Goal: Task Accomplishment & Management: Complete application form

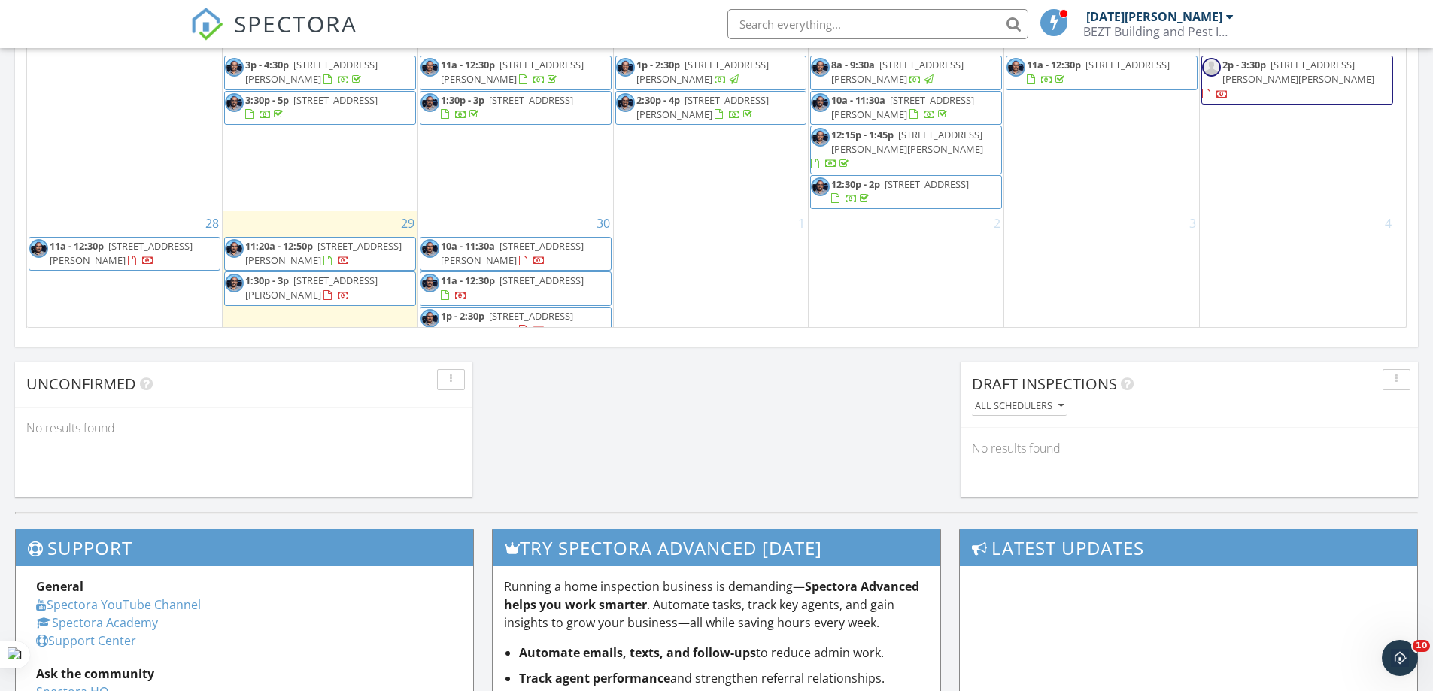
scroll to position [1053, 0]
click at [322, 304] on div "29 11:20a - 12:50p 8 Conway Ct, Cranbourne 3977 1:30p - 3p 7 Lygon Av, Clyde 39…" at bounding box center [320, 276] width 195 height 131
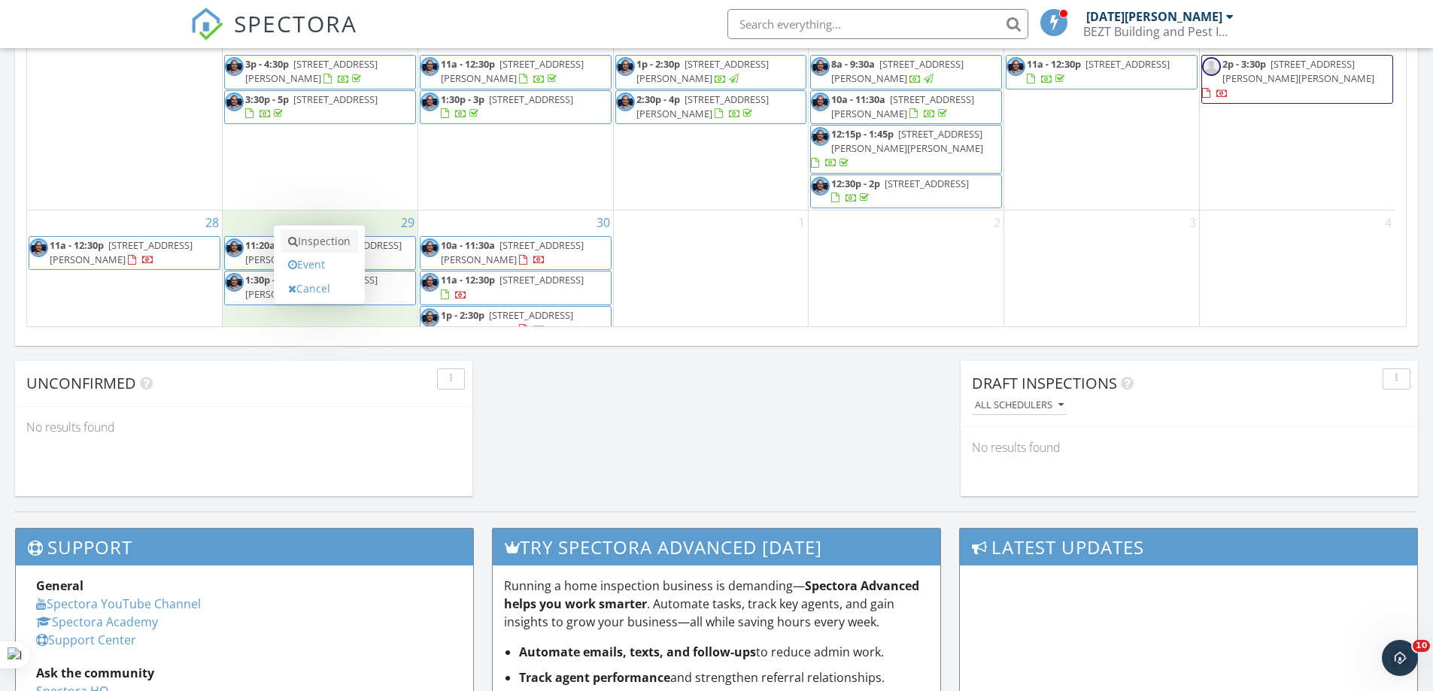
click at [320, 241] on link "Inspection" at bounding box center [319, 241] width 77 height 24
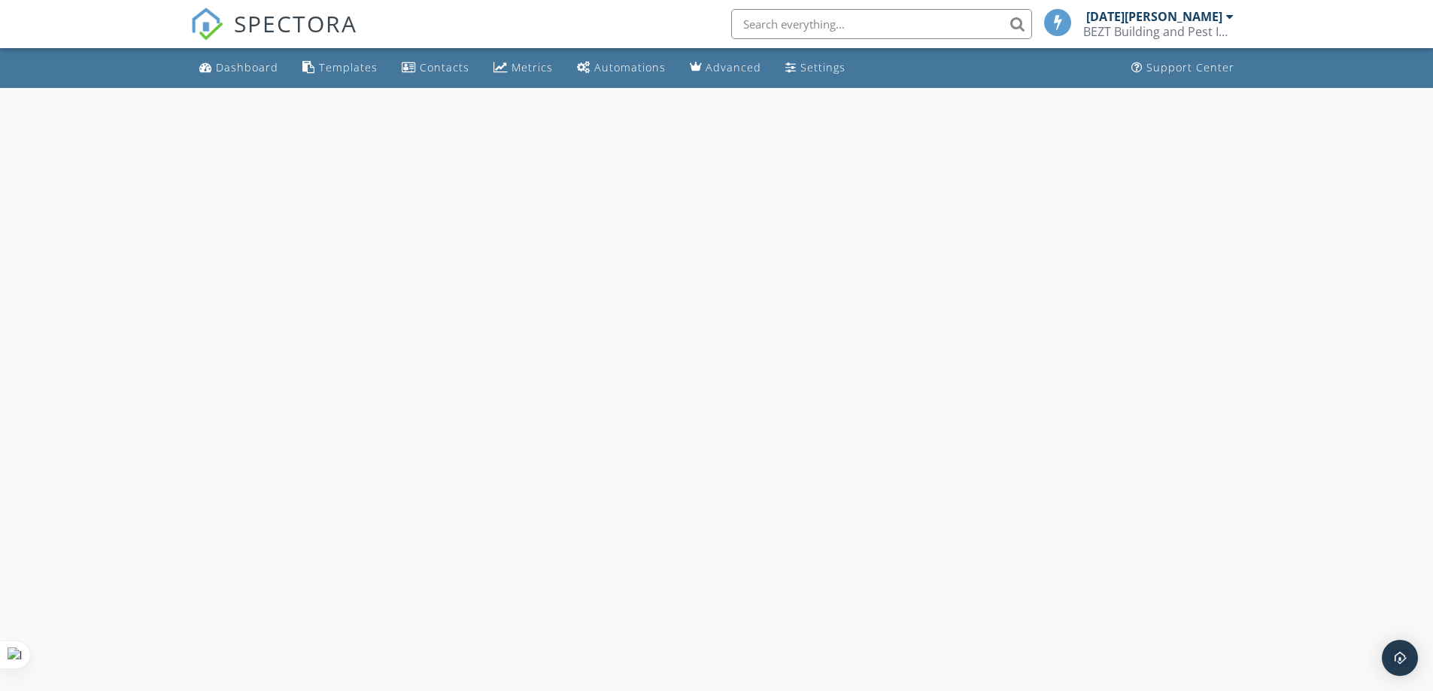
select select "8"
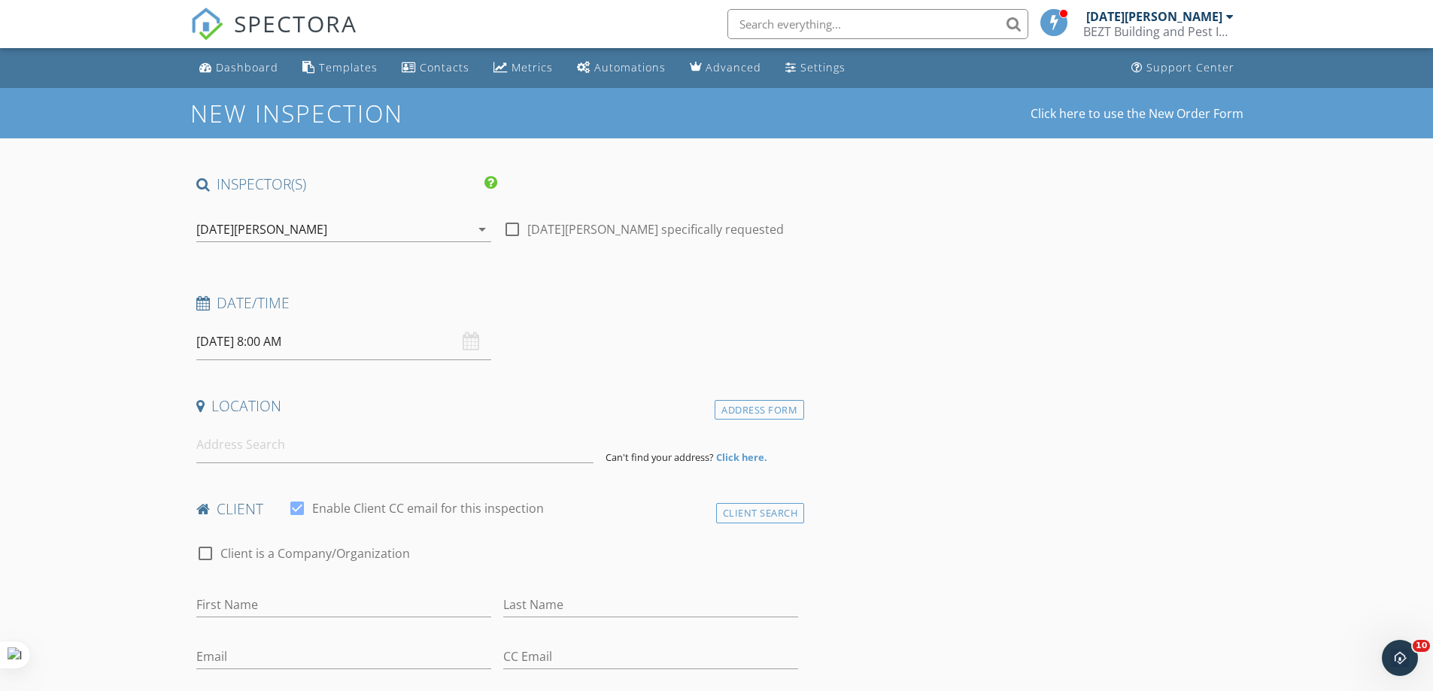
click at [285, 345] on input "29/09/2025 8:00 AM" at bounding box center [343, 341] width 295 height 37
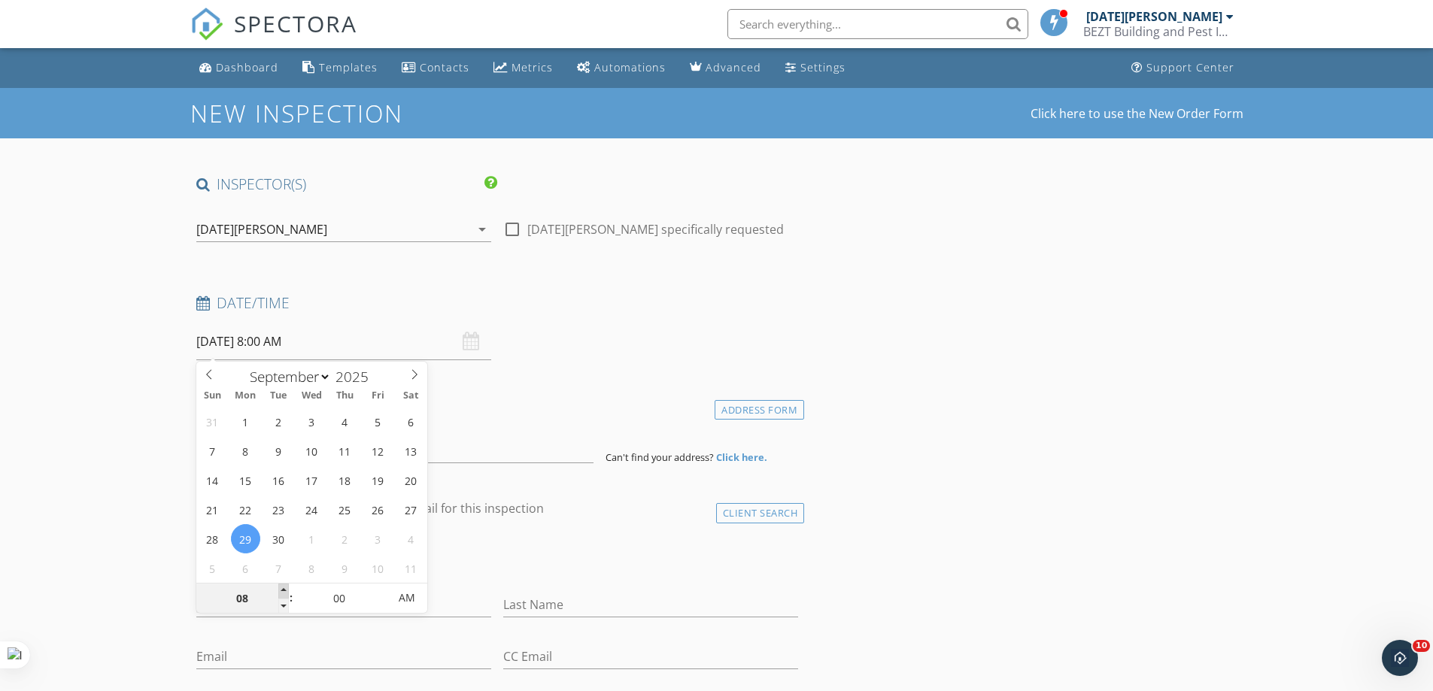
type input "09"
type input "29/09/2025 9:00 AM"
click at [286, 589] on span at bounding box center [283, 591] width 11 height 15
type input "10"
type input "29/09/2025 10:00 AM"
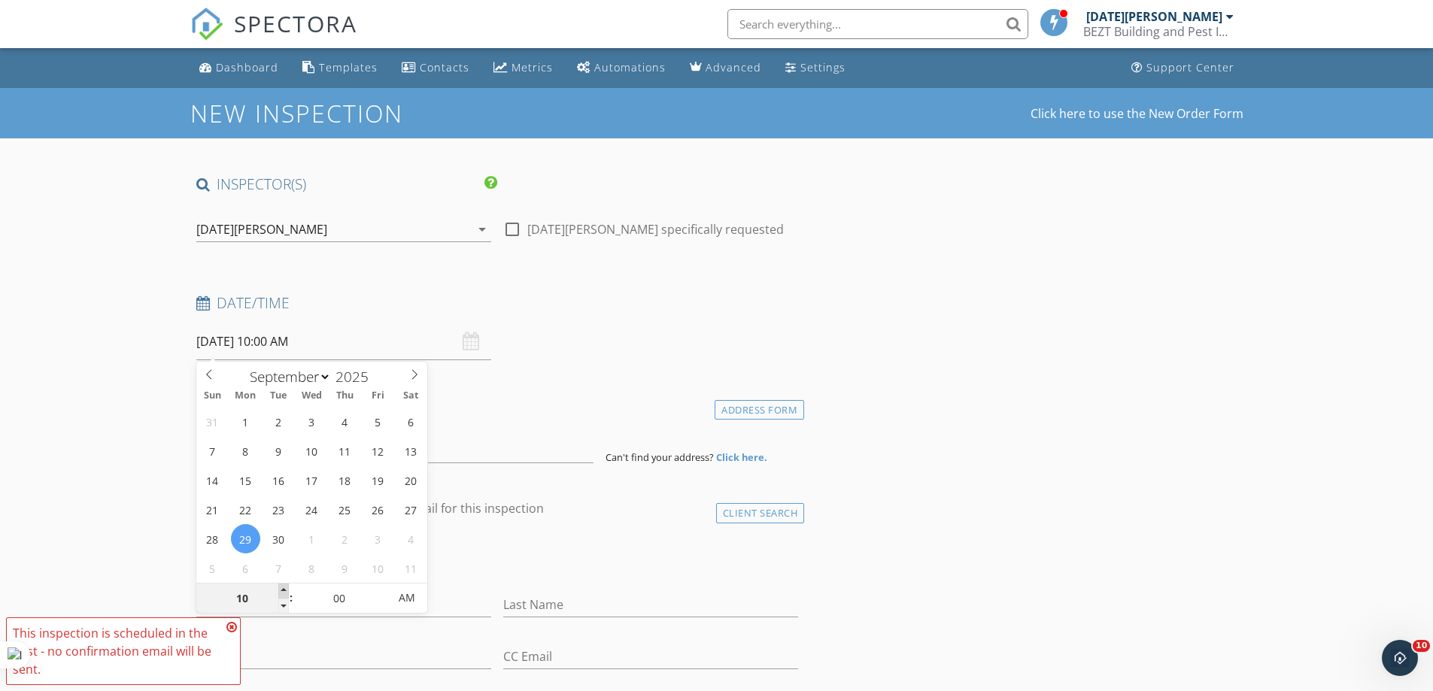
click at [286, 589] on span at bounding box center [283, 591] width 11 height 15
type input "11"
type input "29/09/2025 11:00 AM"
click at [286, 589] on span at bounding box center [283, 591] width 11 height 15
type input "12"
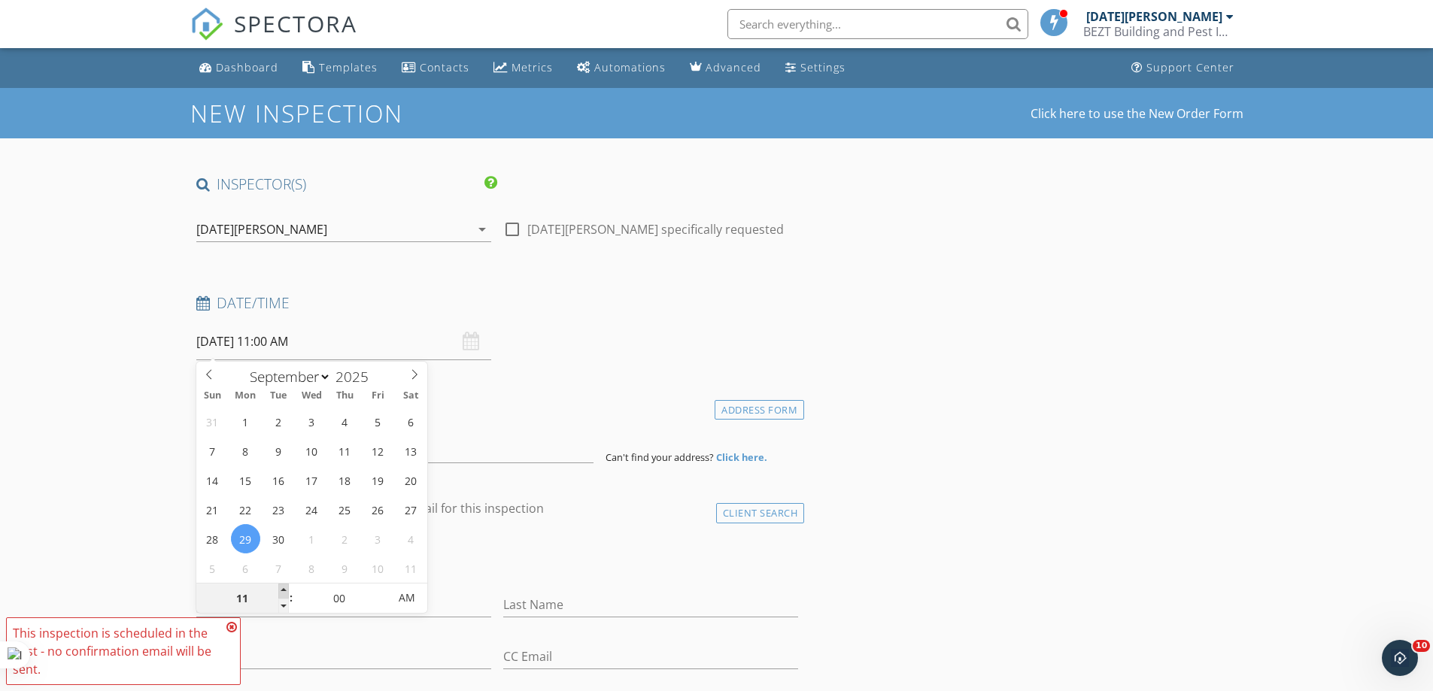
type input "29/09/2025 12:00 PM"
click at [286, 589] on span at bounding box center [283, 591] width 11 height 15
type input "01"
type input "29/09/2025 1:00 PM"
click at [286, 589] on span at bounding box center [283, 591] width 11 height 15
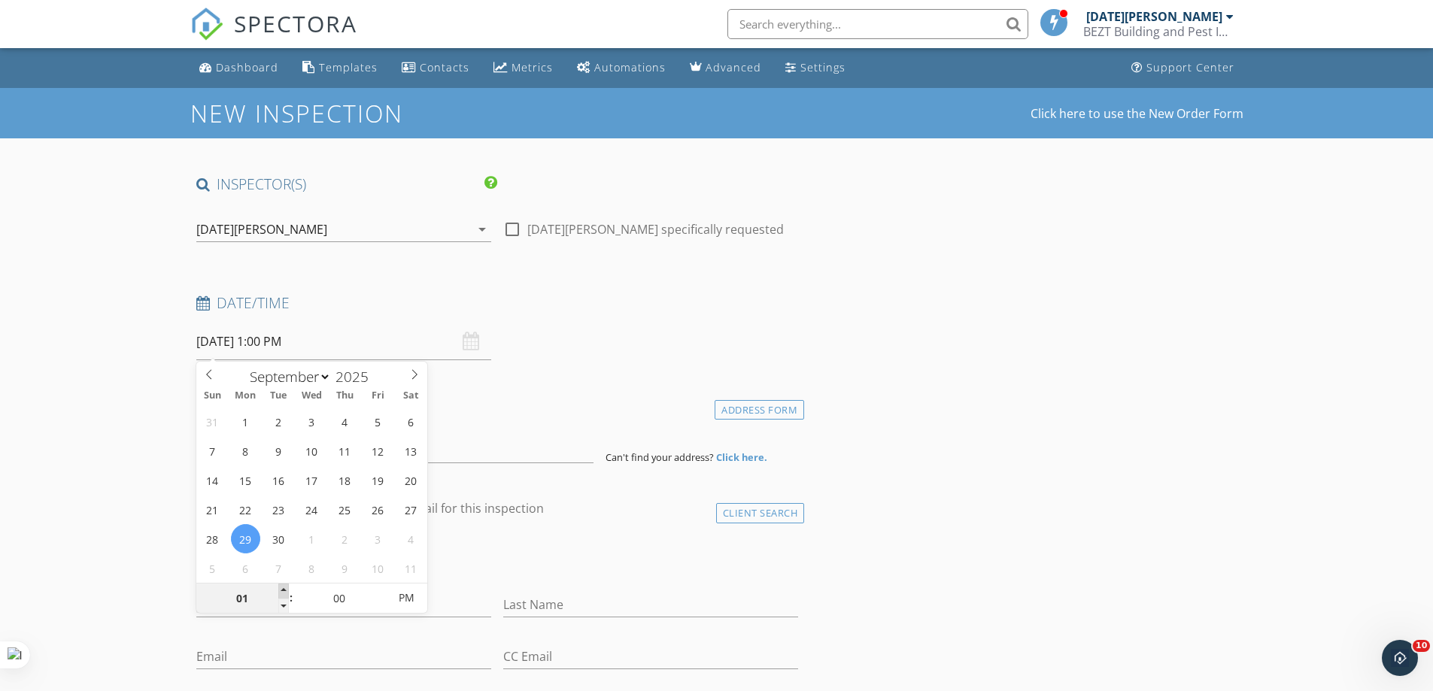
type input "02"
type input "29/09/2025 2:00 PM"
click at [286, 589] on span at bounding box center [283, 591] width 11 height 15
type input "03"
type input "29/09/2025 3:00 PM"
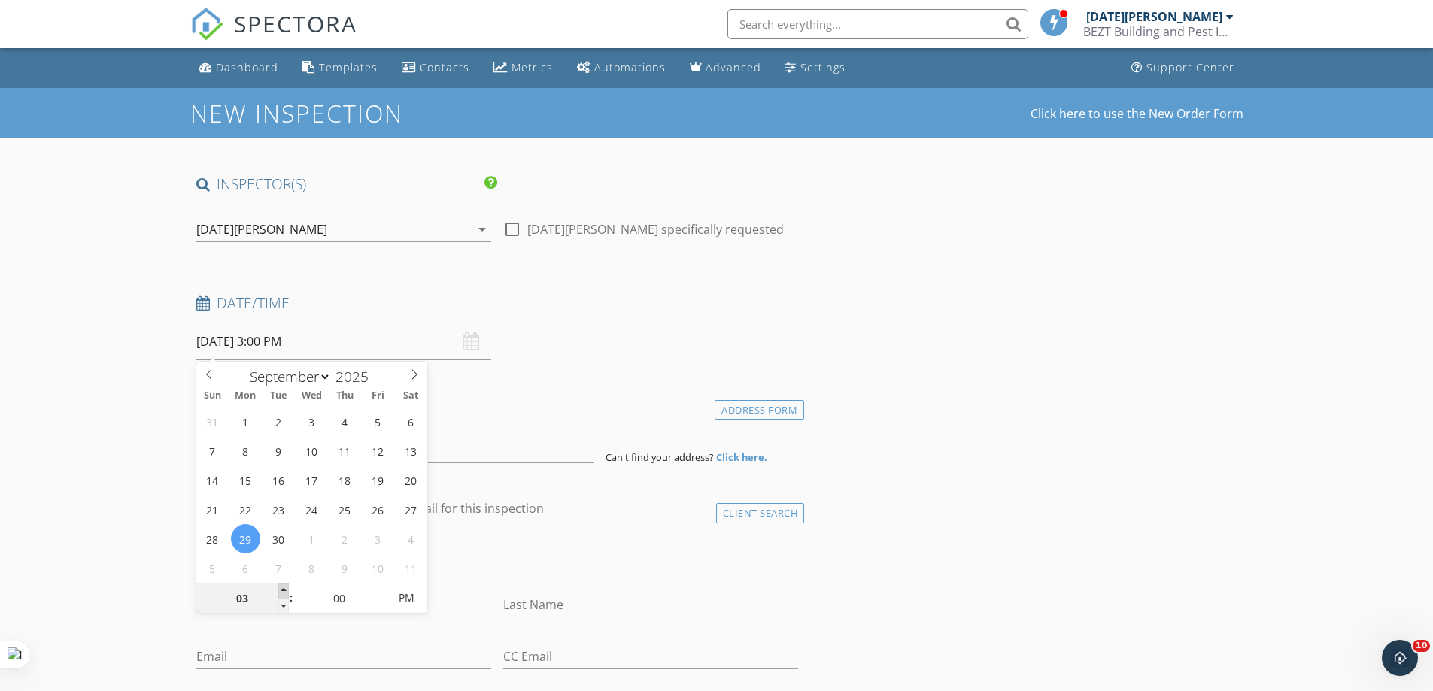
click at [286, 589] on span at bounding box center [283, 591] width 11 height 15
type input "04"
type input "29/09/2025 4:00 PM"
click at [286, 589] on span at bounding box center [283, 591] width 11 height 15
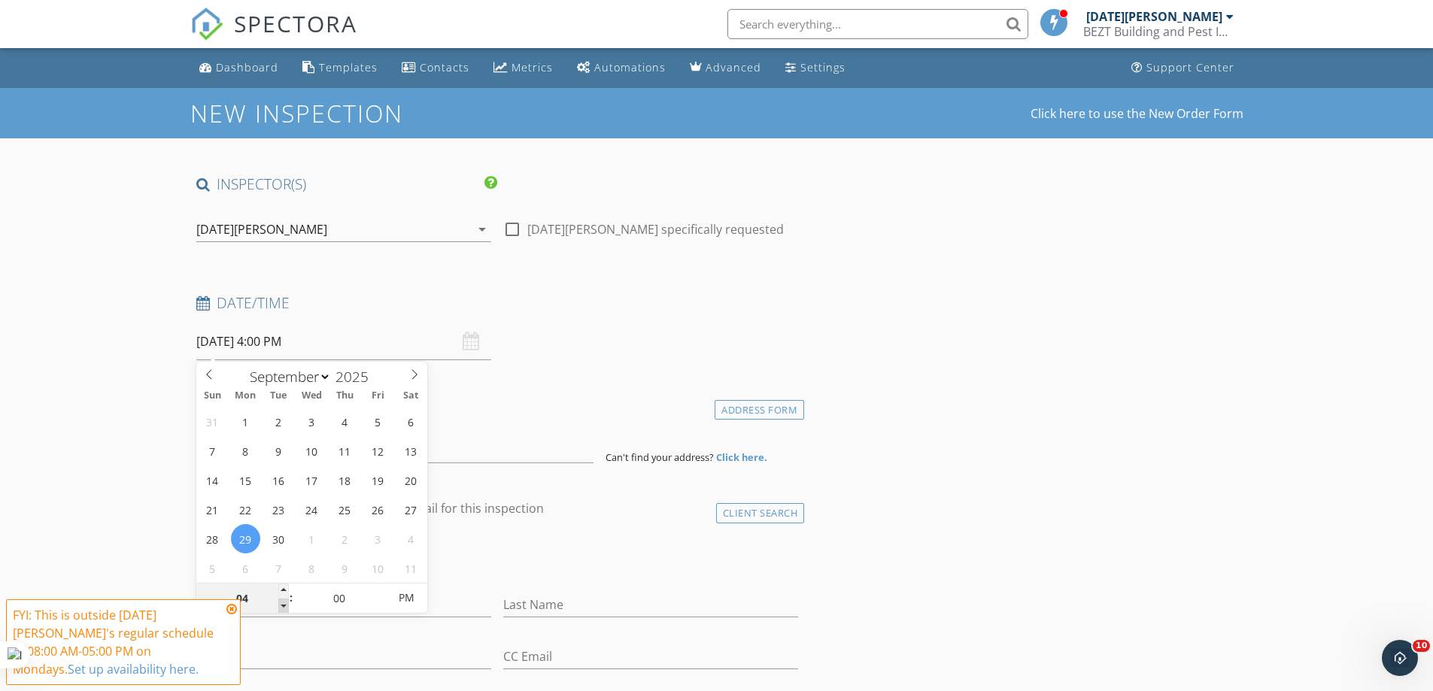
type input "03"
type input "29/09/2025 3:00 PM"
click at [284, 604] on span at bounding box center [283, 606] width 11 height 15
type input "05"
type input "29/09/2025 3:05 PM"
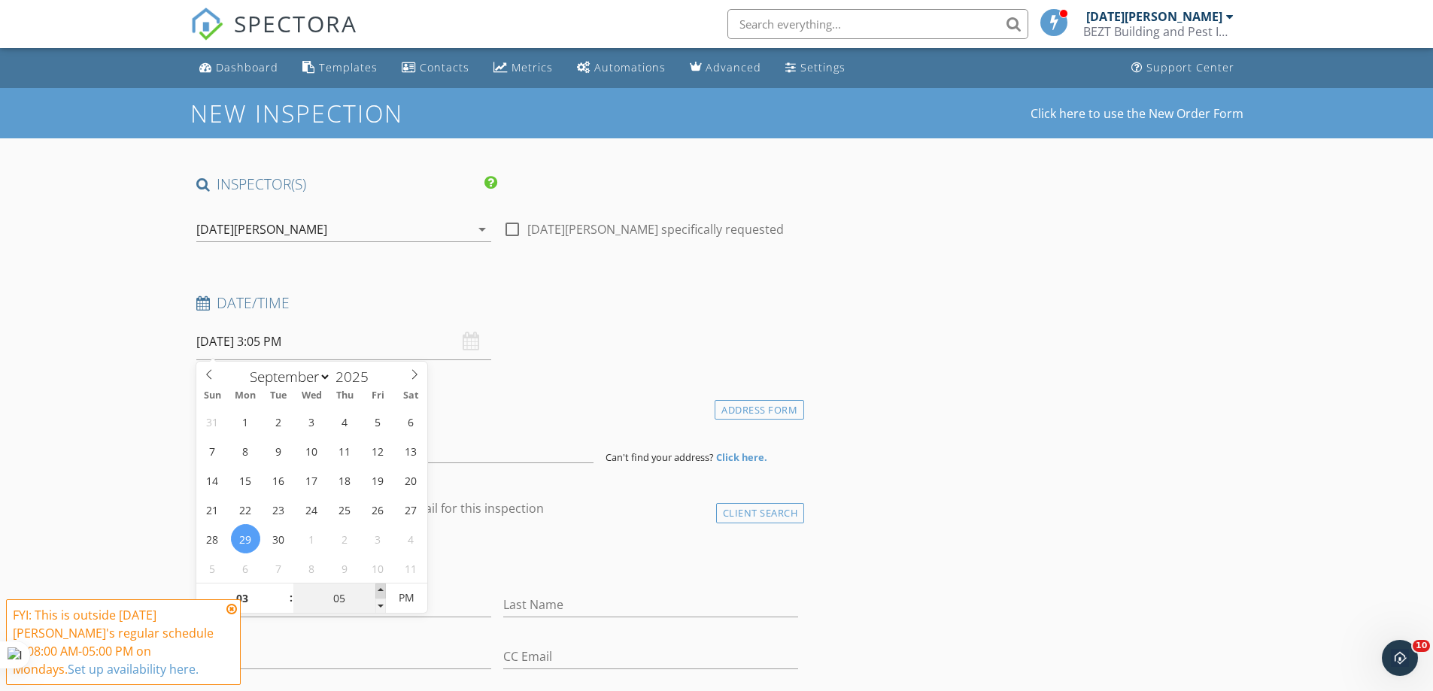
click at [382, 590] on span at bounding box center [380, 591] width 11 height 15
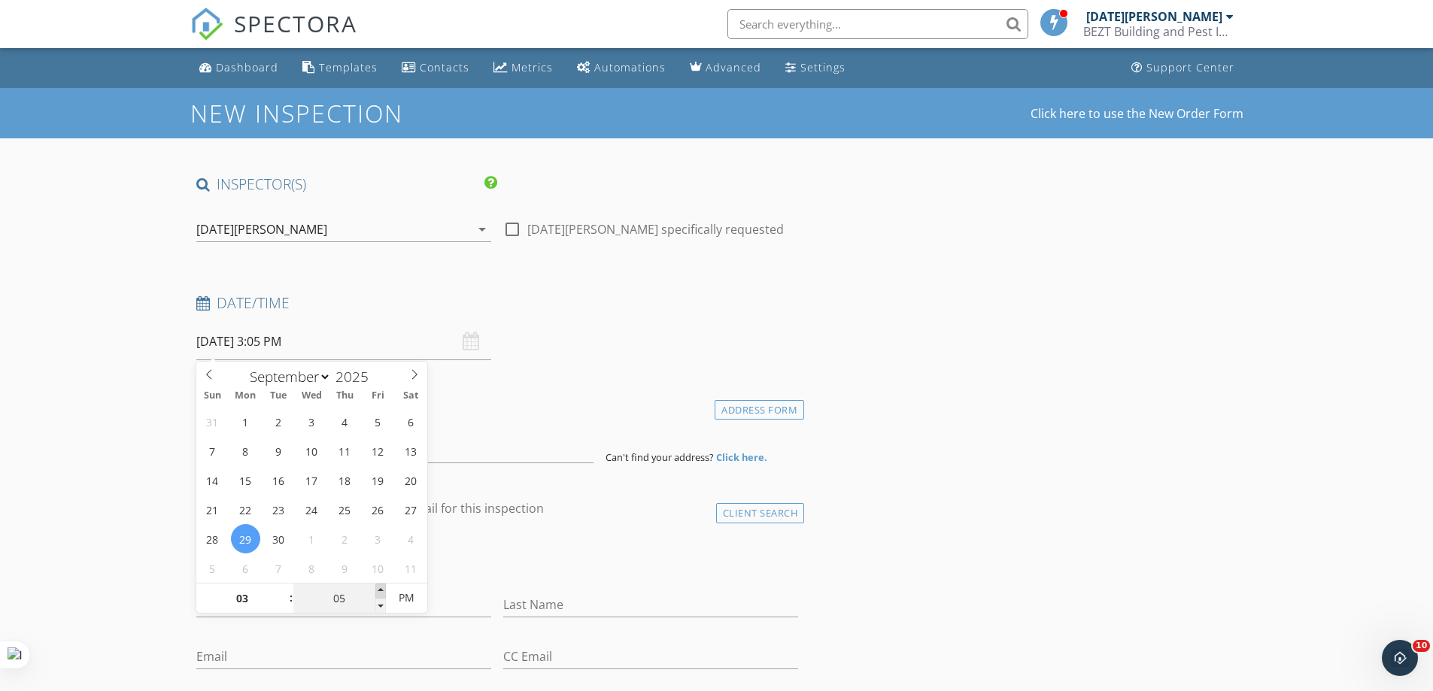
type input "10"
type input "29/09/2025 3:10 PM"
click at [377, 590] on span at bounding box center [380, 591] width 11 height 15
type input "15"
type input "29/09/2025 3:15 PM"
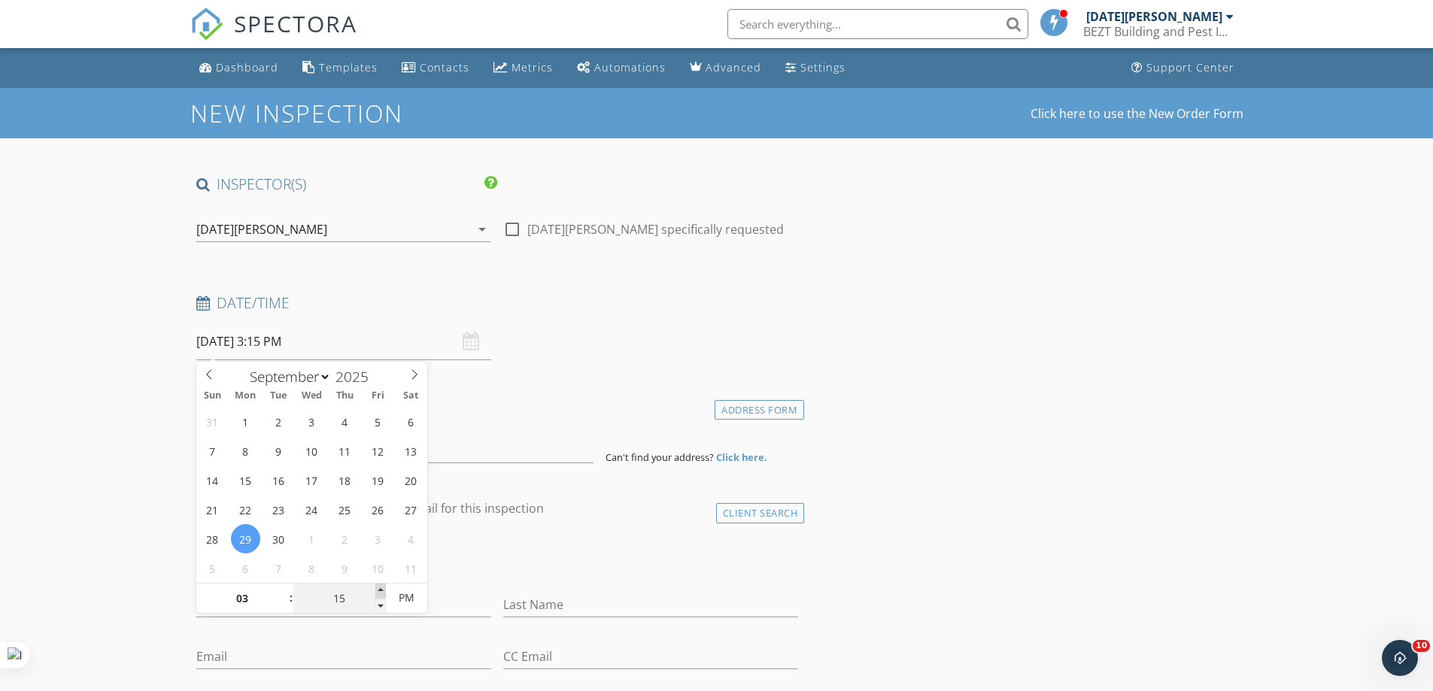
click at [377, 590] on span at bounding box center [380, 591] width 11 height 15
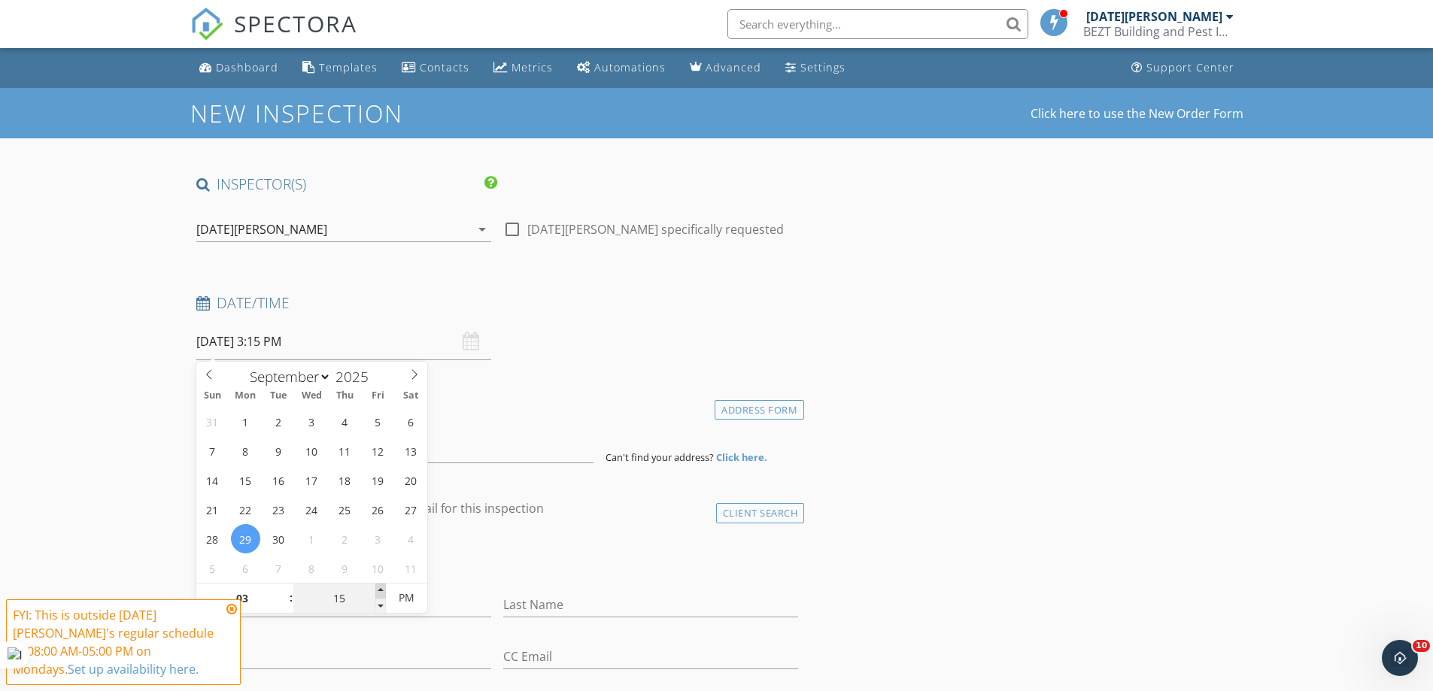
type input "20"
type input "29/09/2025 3:20 PM"
click at [377, 590] on span at bounding box center [380, 591] width 11 height 15
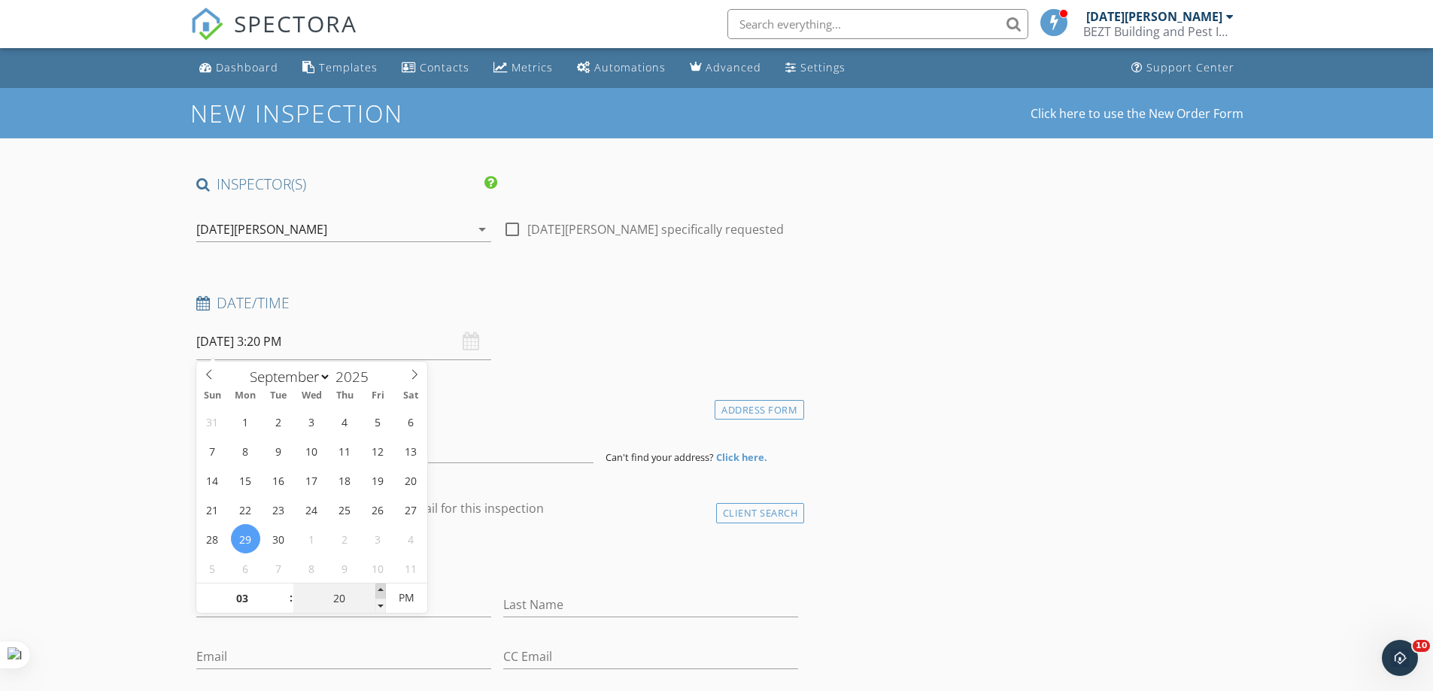
type input "25"
type input "29/09/2025 3:25 PM"
click at [377, 590] on span at bounding box center [380, 591] width 11 height 15
type input "30"
type input "[DATE] 3:30 PM"
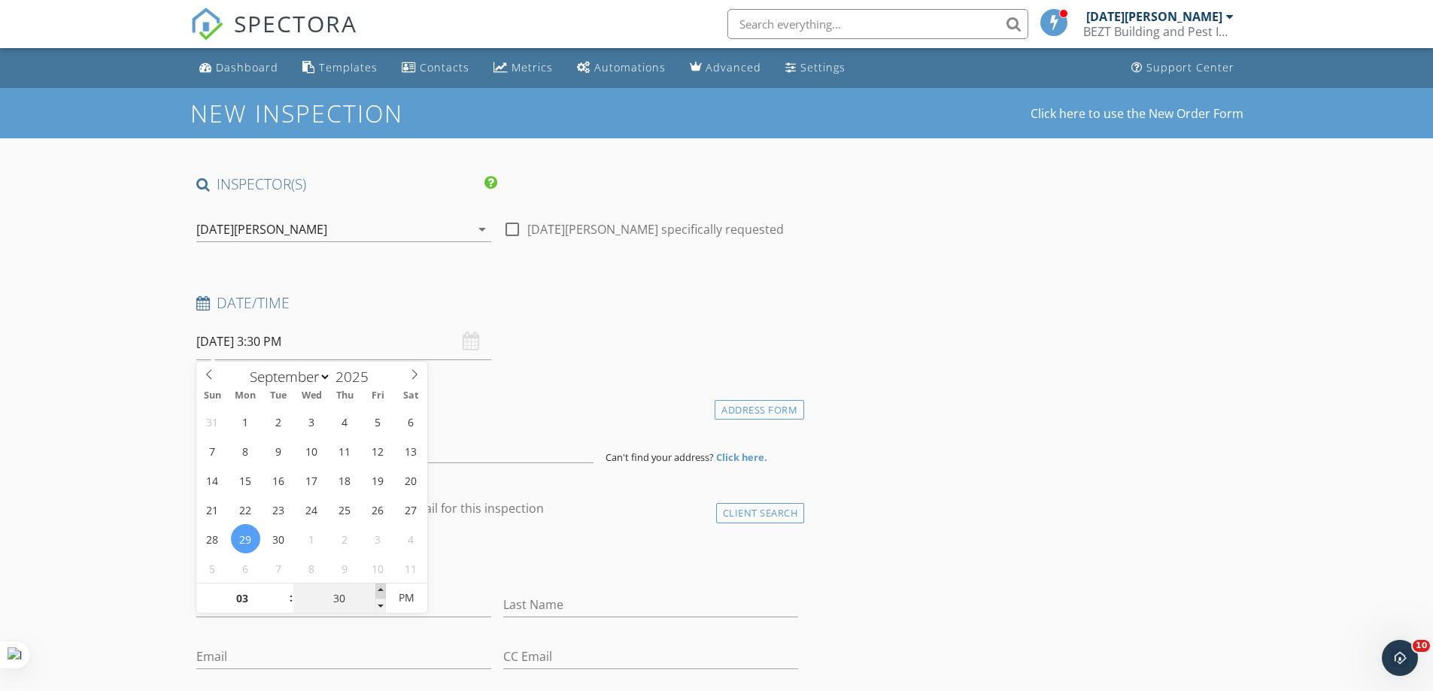
click at [377, 590] on span at bounding box center [380, 591] width 11 height 15
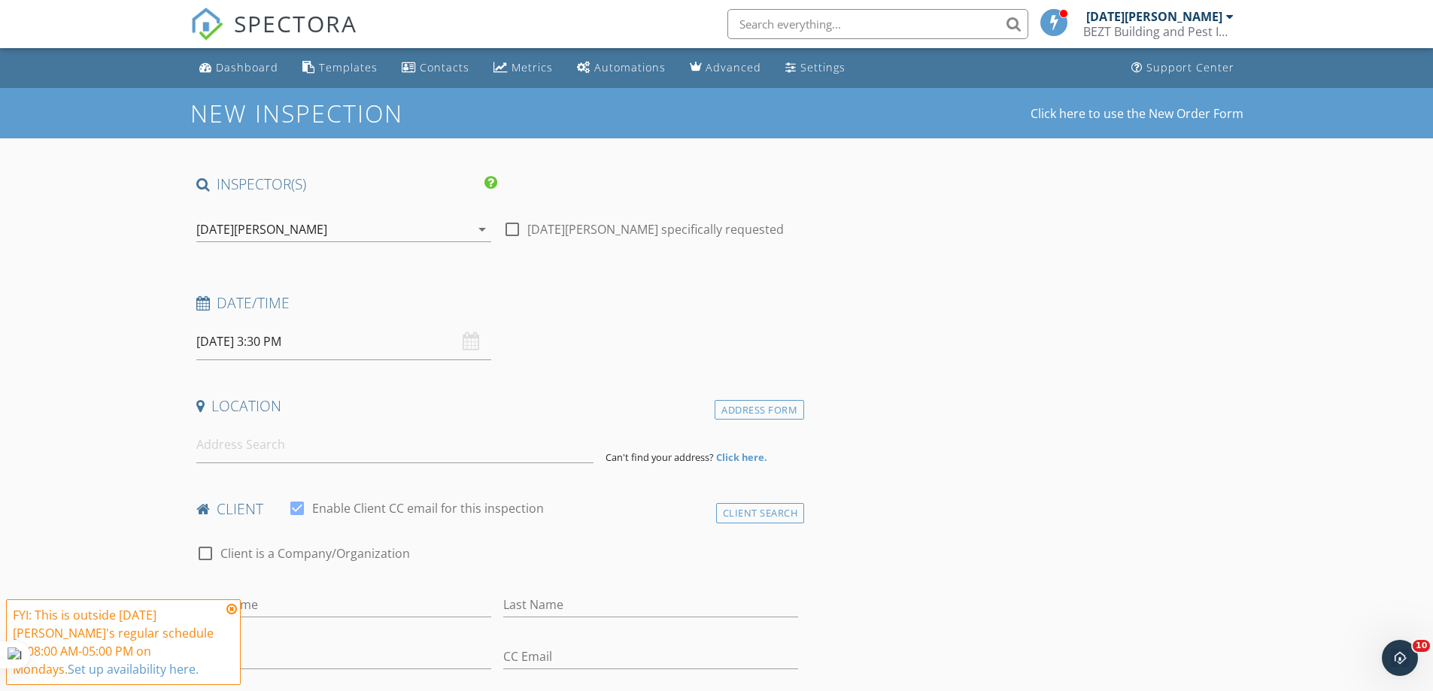
click at [635, 566] on div "check_box_outline_blank Client is a Company/Organization" at bounding box center [497, 561] width 603 height 39
click at [319, 453] on input at bounding box center [394, 444] width 397 height 37
paste input "7 Rutherford Parade Warneet Vic 398"
type input "7 Rutherford Parade, Warneet VIC 3980, Australia"
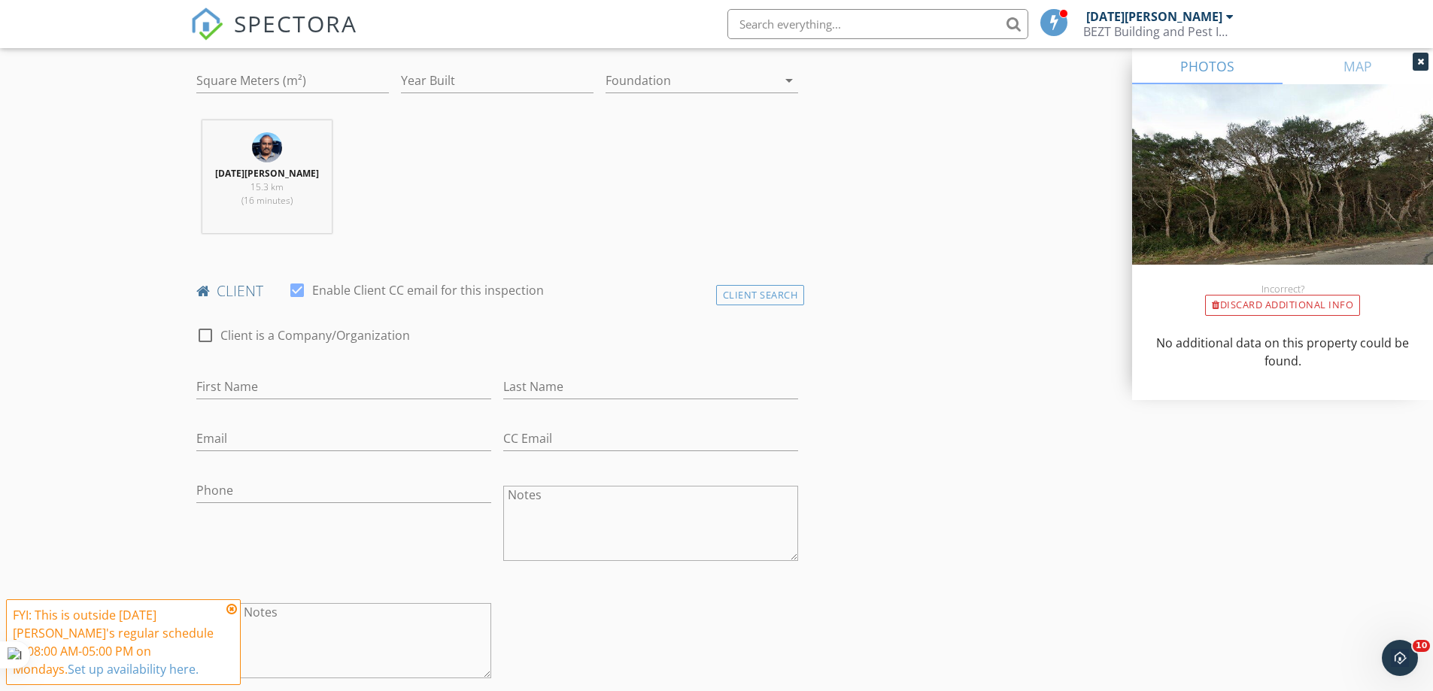
scroll to position [527, 0]
paste input "[PERSON_NAME]"
drag, startPoint x: 226, startPoint y: 386, endPoint x: 290, endPoint y: 387, distance: 64.0
click at [290, 387] on input "[PERSON_NAME]" at bounding box center [343, 386] width 295 height 25
type input "[PERSON_NAME]"
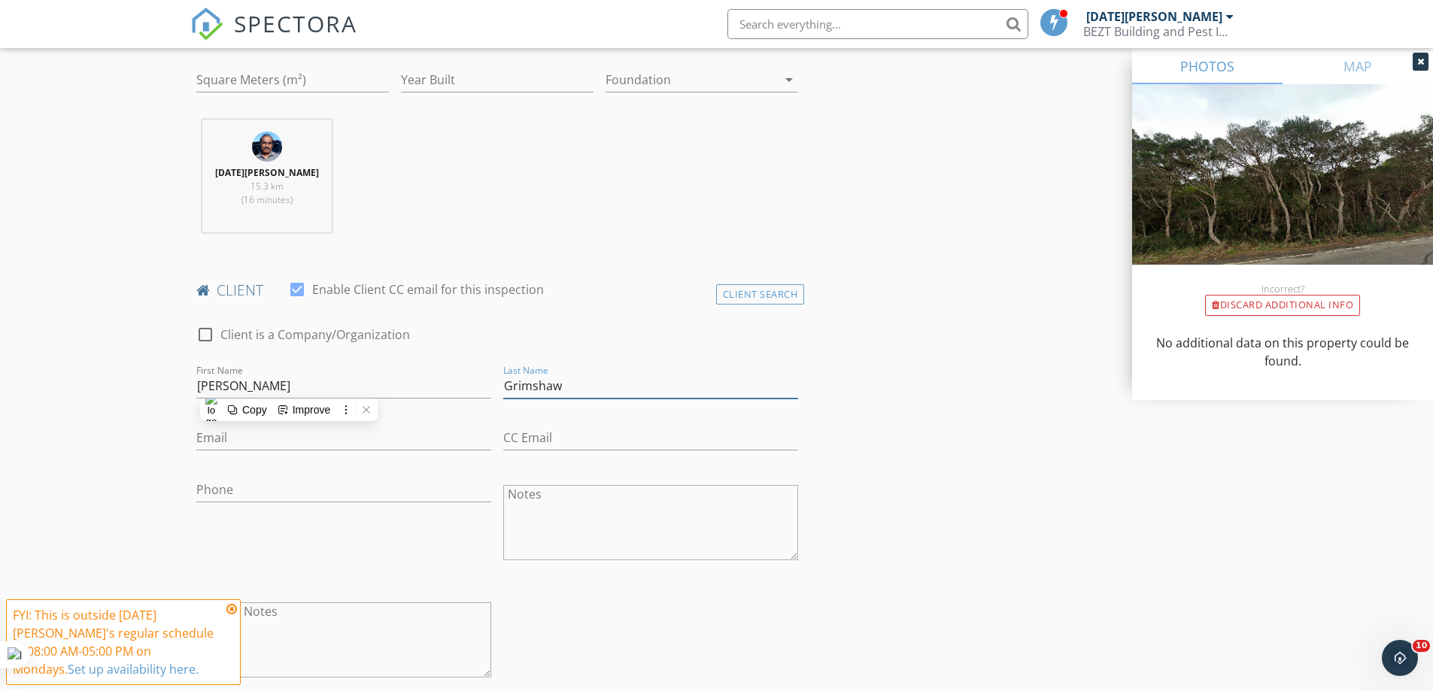
type input "Grimshaw"
paste input "julie_shaw@ bigpond.com"
type input "julie_shaw@ bigpond.com"
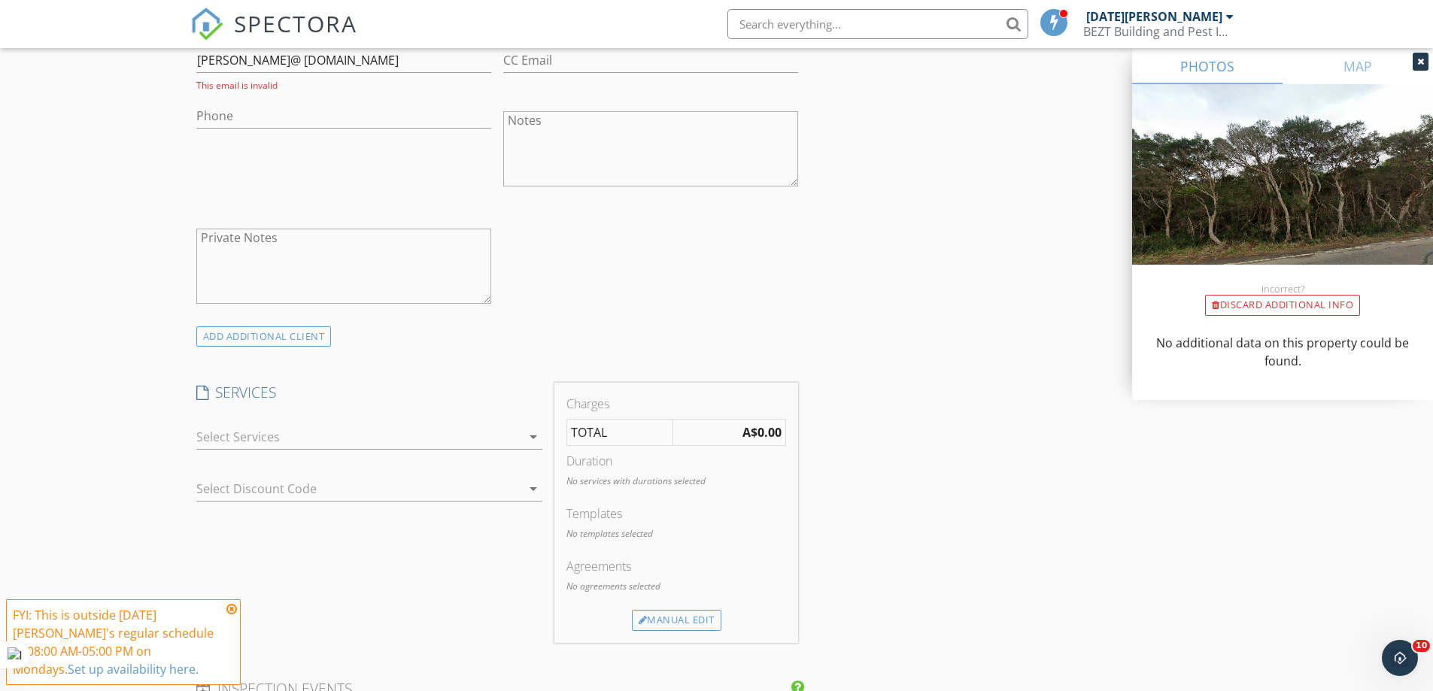
scroll to position [978, 0]
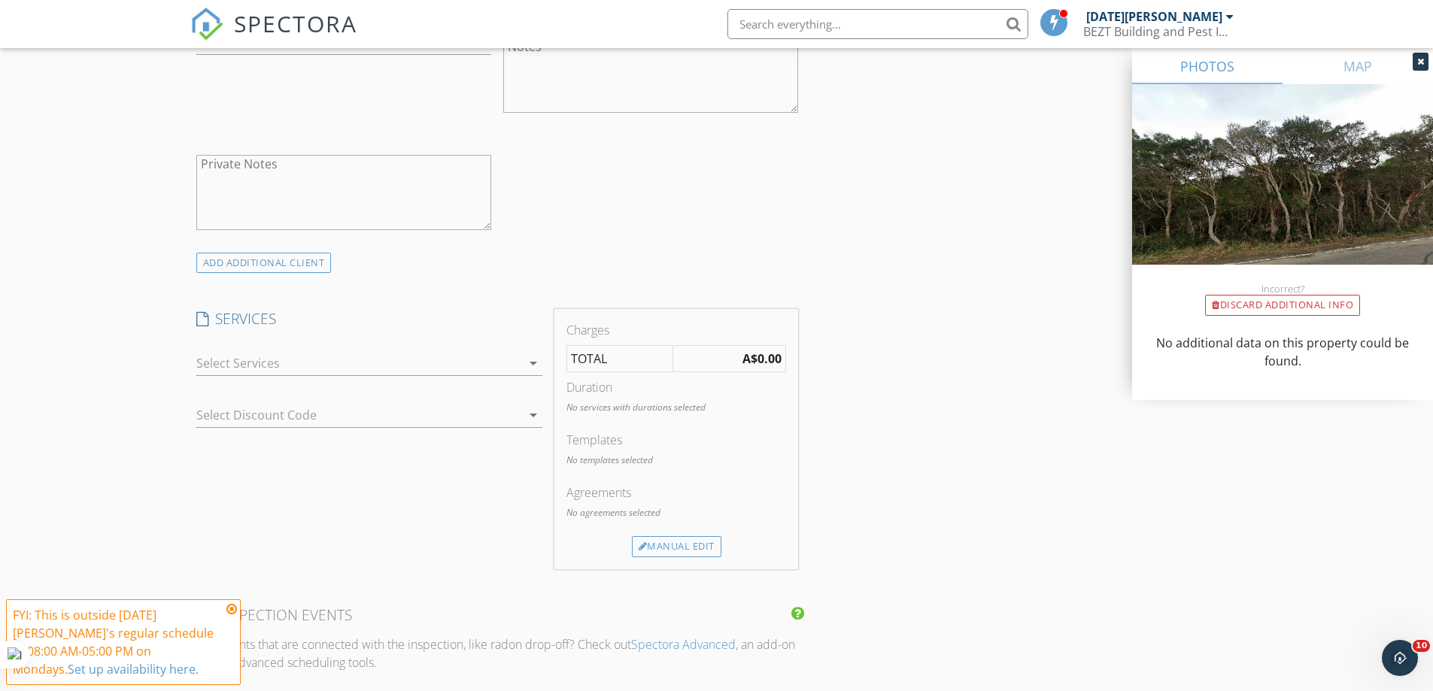
click at [531, 360] on icon "arrow_drop_down" at bounding box center [533, 363] width 18 height 18
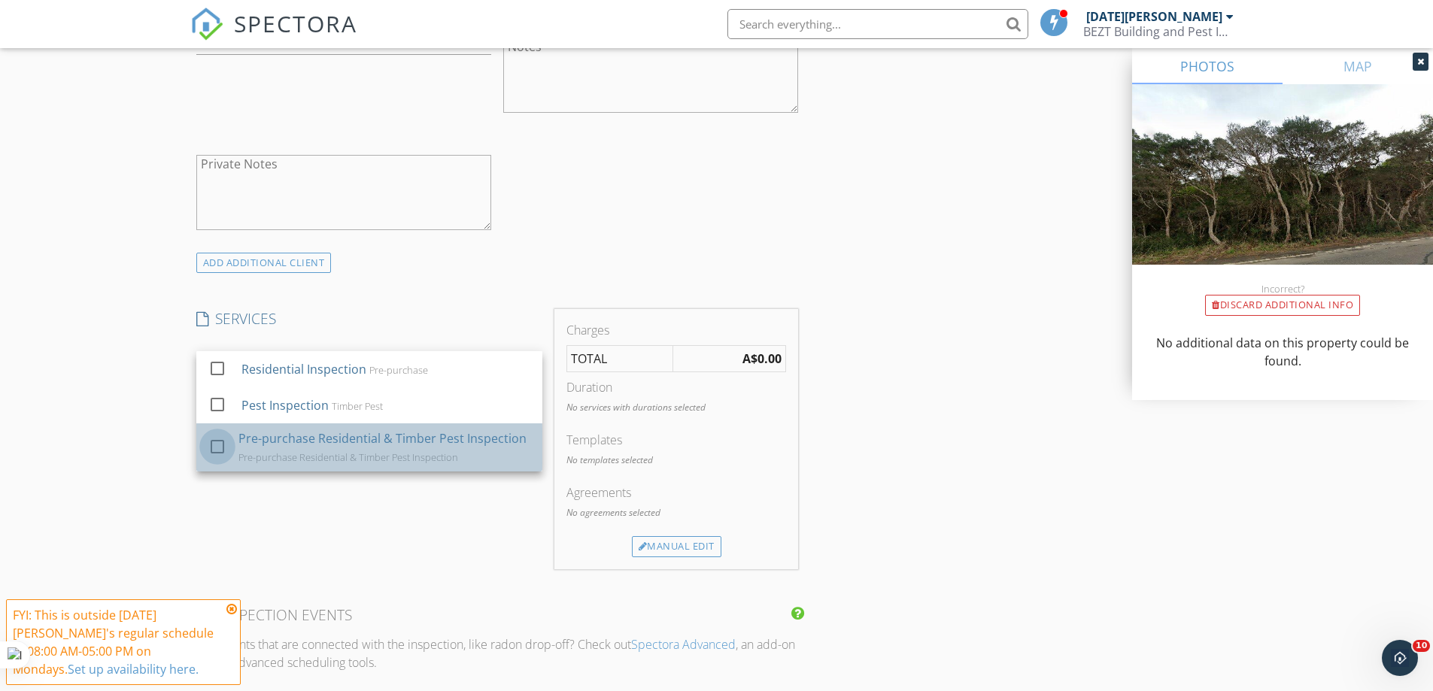
click at [225, 447] on div at bounding box center [218, 447] width 26 height 26
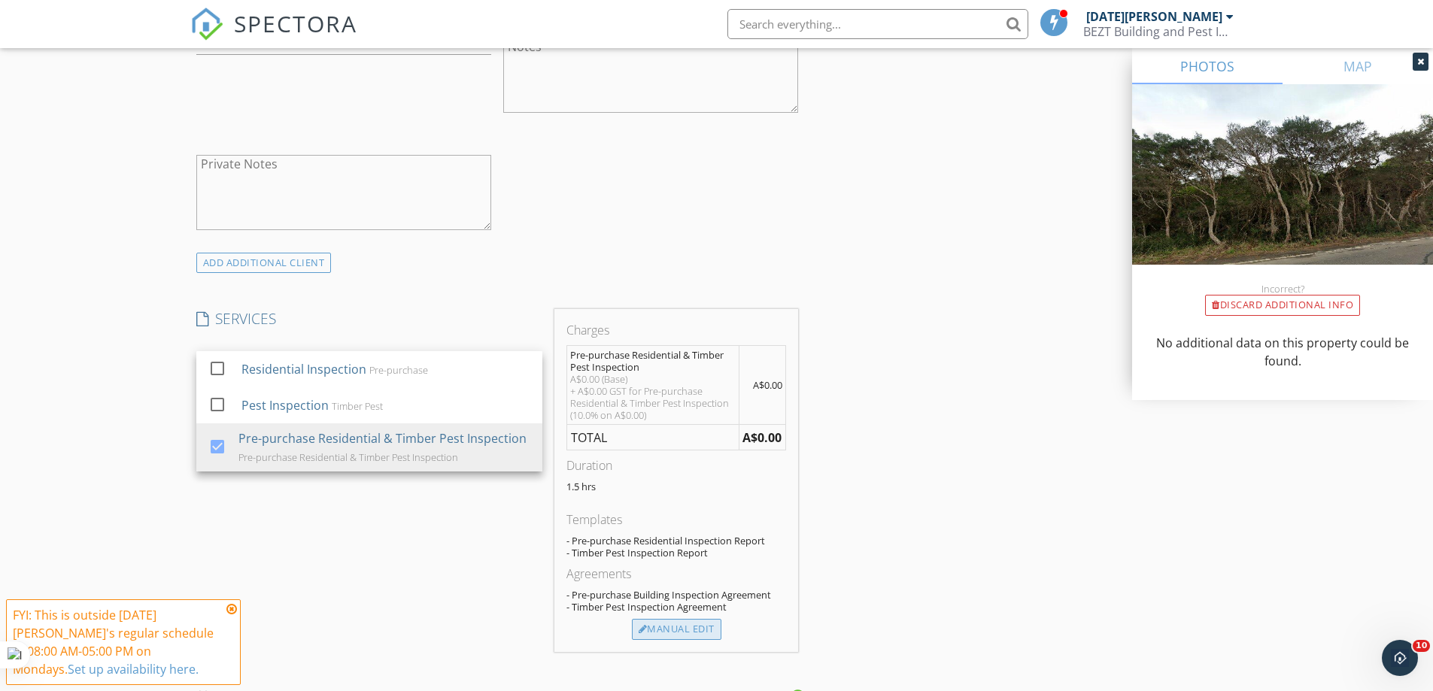
drag, startPoint x: 688, startPoint y: 631, endPoint x: 669, endPoint y: 623, distance: 21.2
click at [689, 631] on div "Manual Edit" at bounding box center [677, 629] width 90 height 21
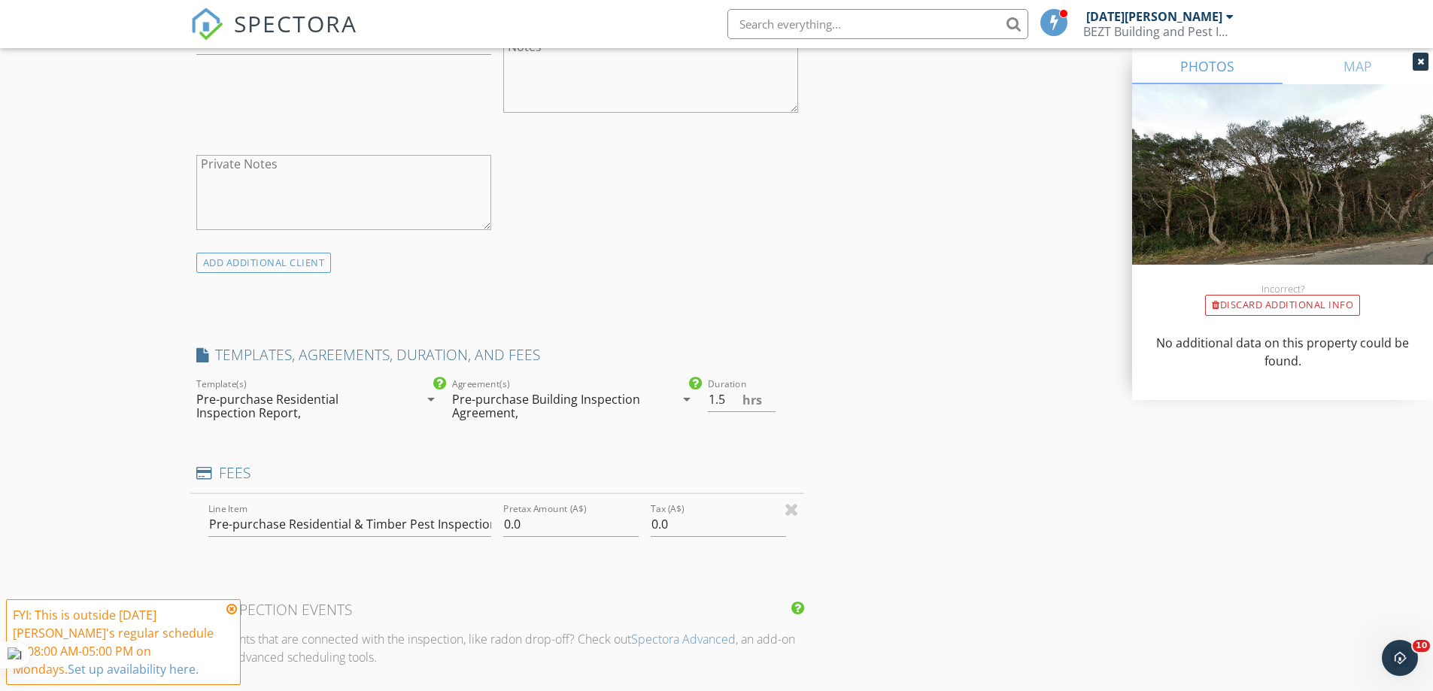
type input "0"
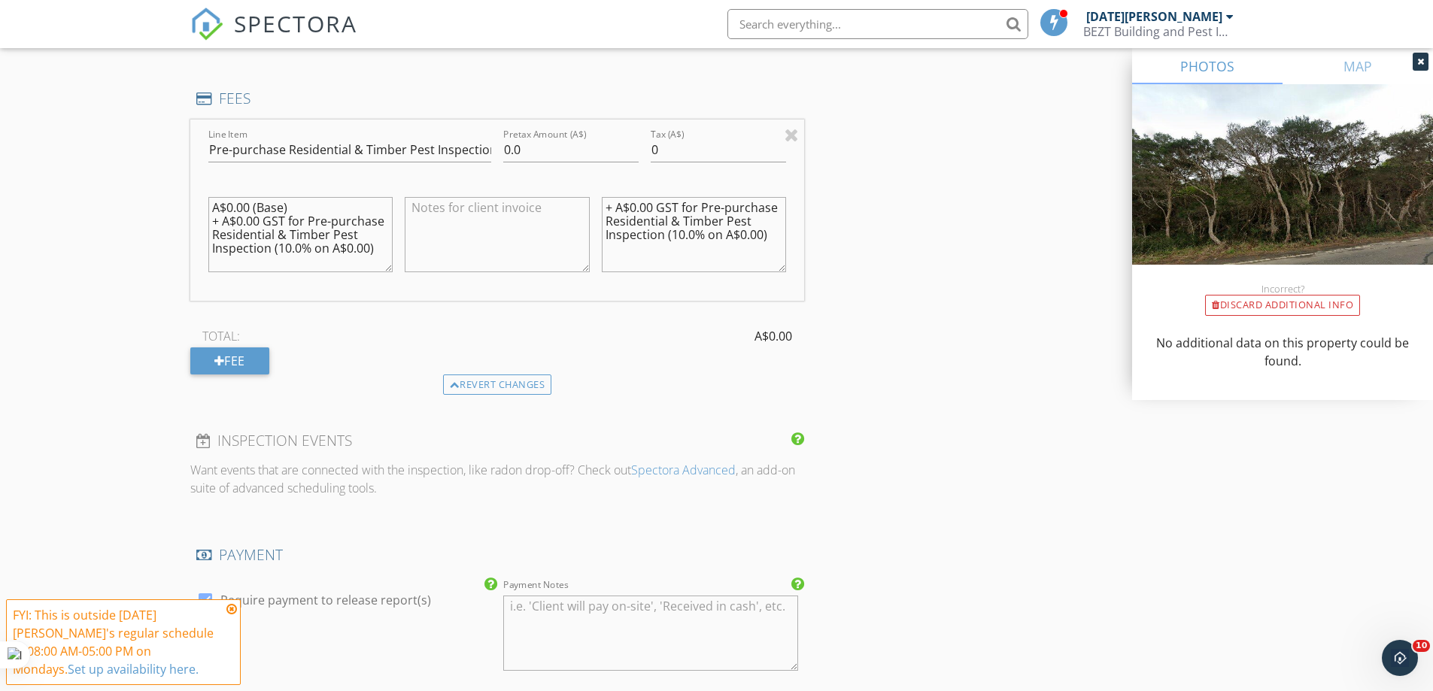
scroll to position [14, 0]
drag, startPoint x: 213, startPoint y: 210, endPoint x: 378, endPoint y: 278, distance: 179.1
click at [378, 278] on div "A$0.00 (Base) + A$0.00 GST for Pre-purchase Residential & Timber Pest Inspectio…" at bounding box center [300, 235] width 185 height 90
drag, startPoint x: 606, startPoint y: 203, endPoint x: 776, endPoint y: 238, distance: 172.9
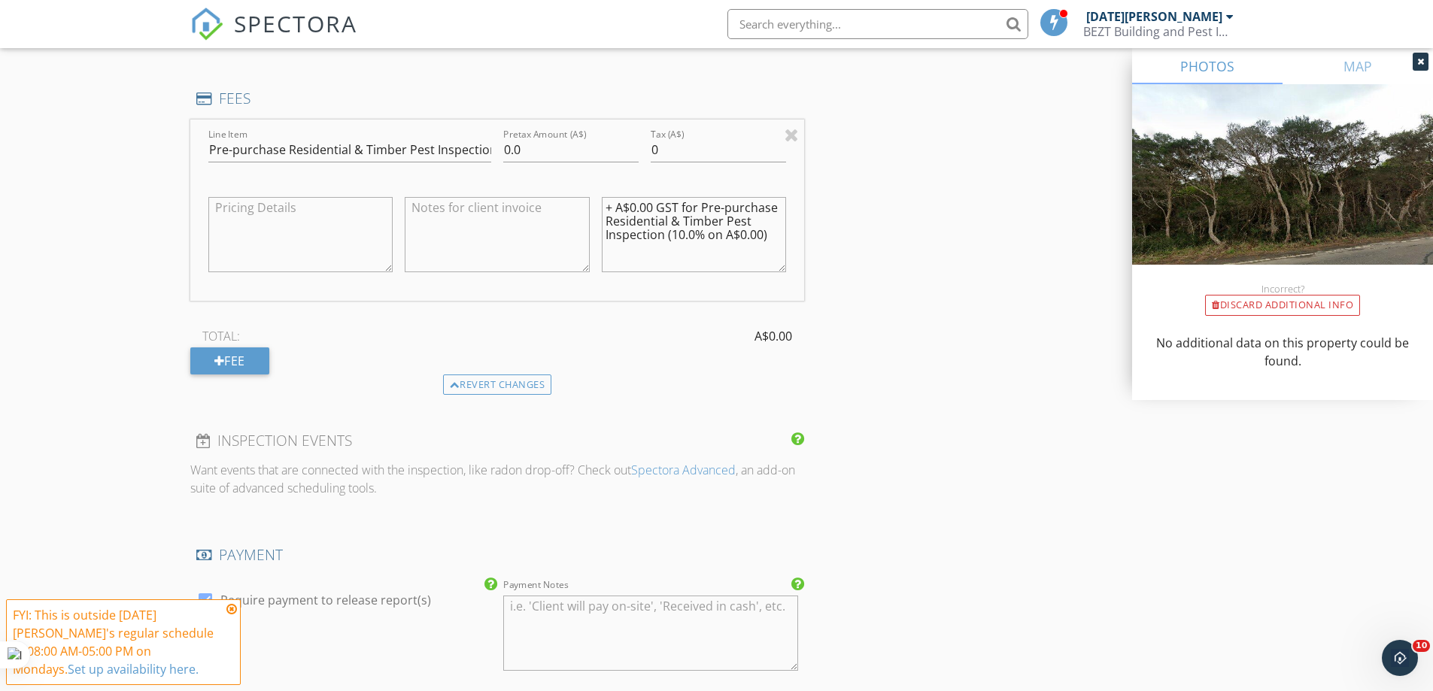
click at [776, 238] on textarea "+ A$0.00 GST for Pre-purchase Residential & Timber Pest Inspection (10.0% on A$…" at bounding box center [694, 234] width 185 height 75
click at [508, 148] on input "0.0" at bounding box center [570, 150] width 135 height 25
type input "0450.0"
click at [656, 153] on input "0" at bounding box center [718, 150] width 135 height 25
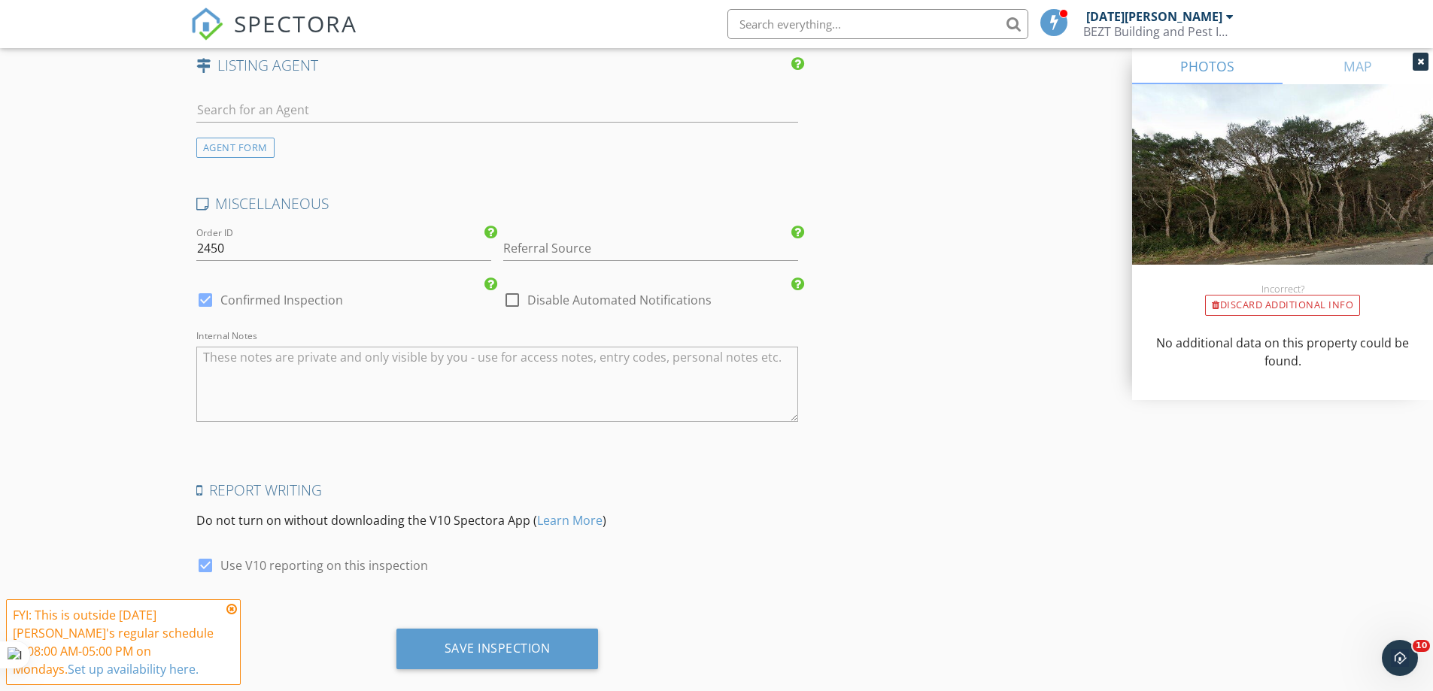
scroll to position [2192, 0]
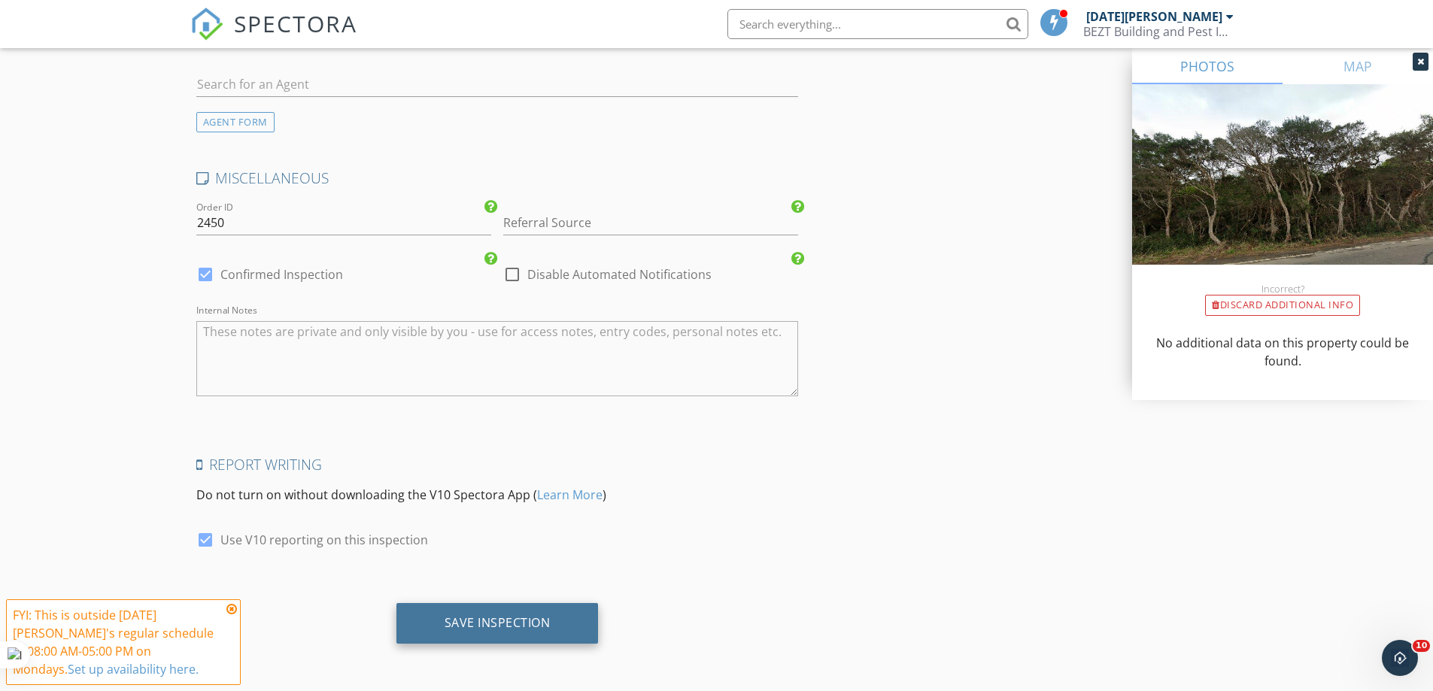
type input "045.0"
click at [485, 634] on div "Save Inspection" at bounding box center [497, 623] width 202 height 41
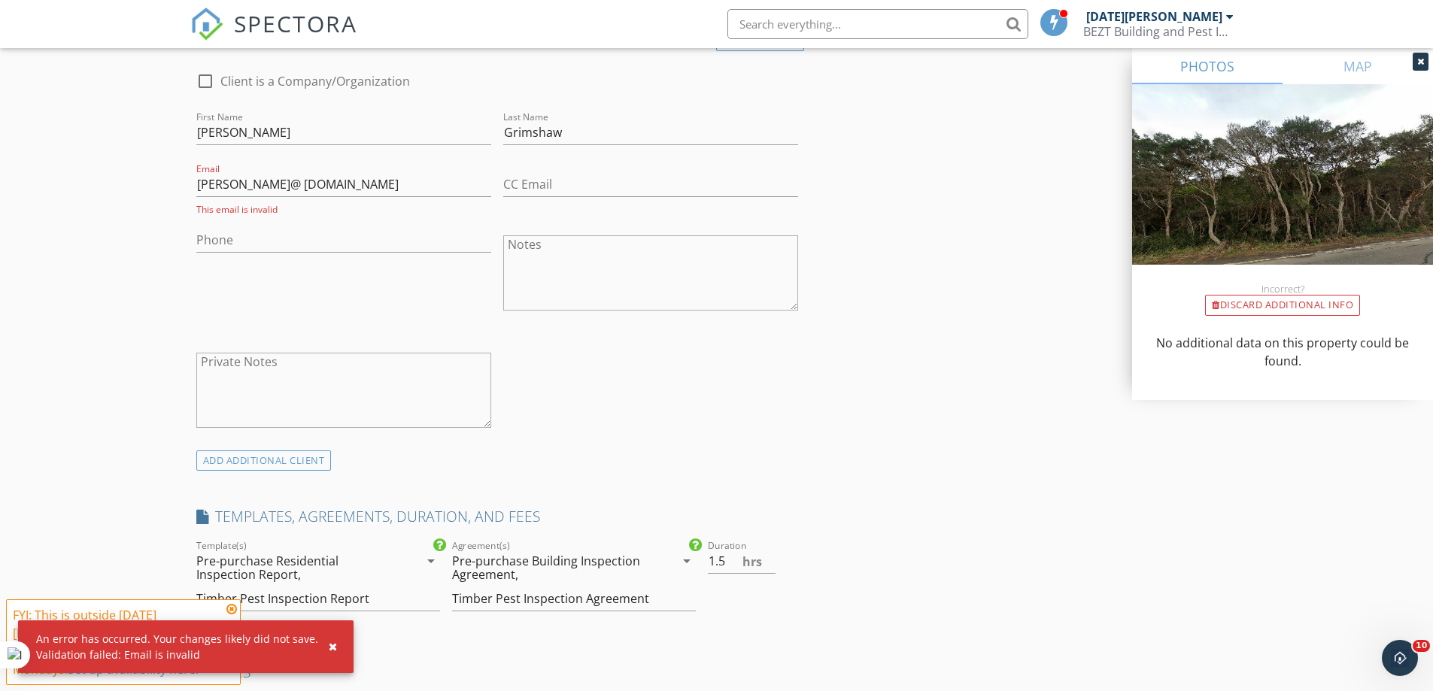
scroll to position [763, 0]
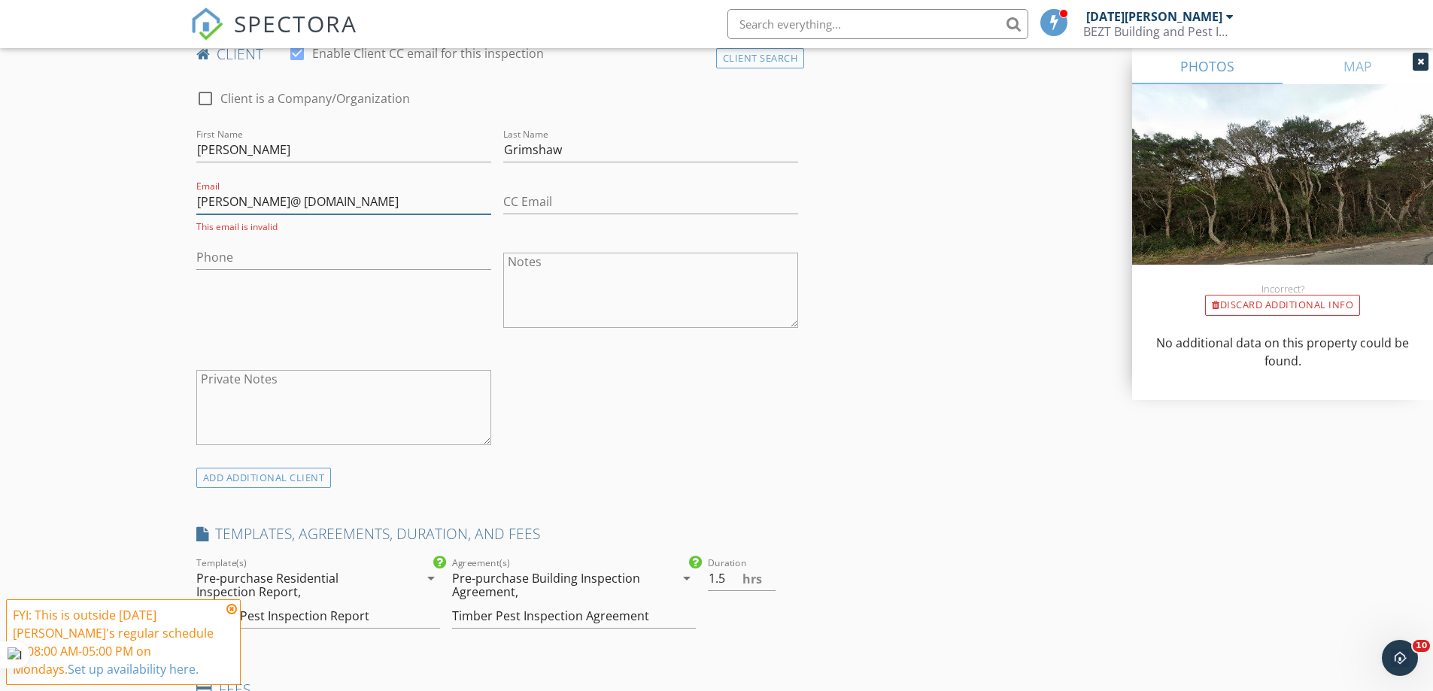
click at [268, 203] on input "julie_shaw@ bigpond.com" at bounding box center [343, 202] width 295 height 25
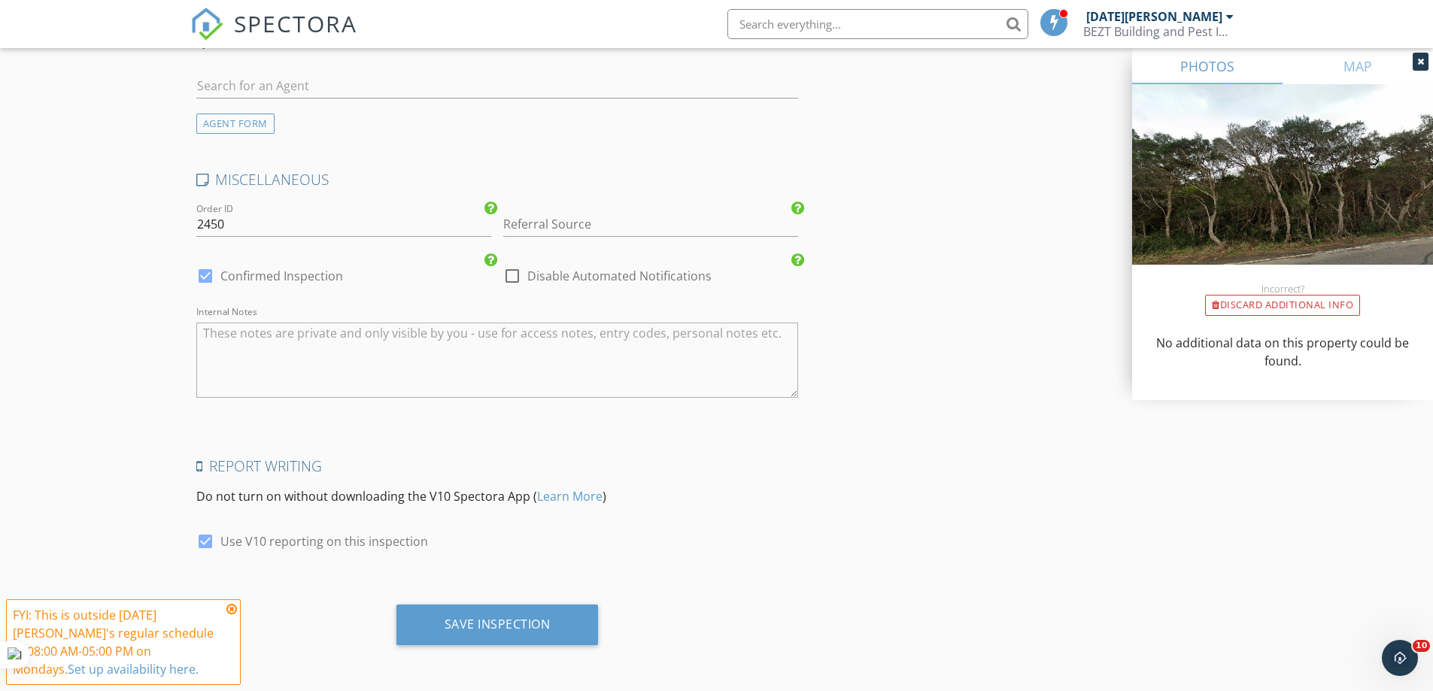
scroll to position [2188, 0]
type input "[PERSON_NAME][EMAIL_ADDRESS][DOMAIN_NAME]"
click at [499, 613] on div "Save Inspection" at bounding box center [497, 623] width 202 height 41
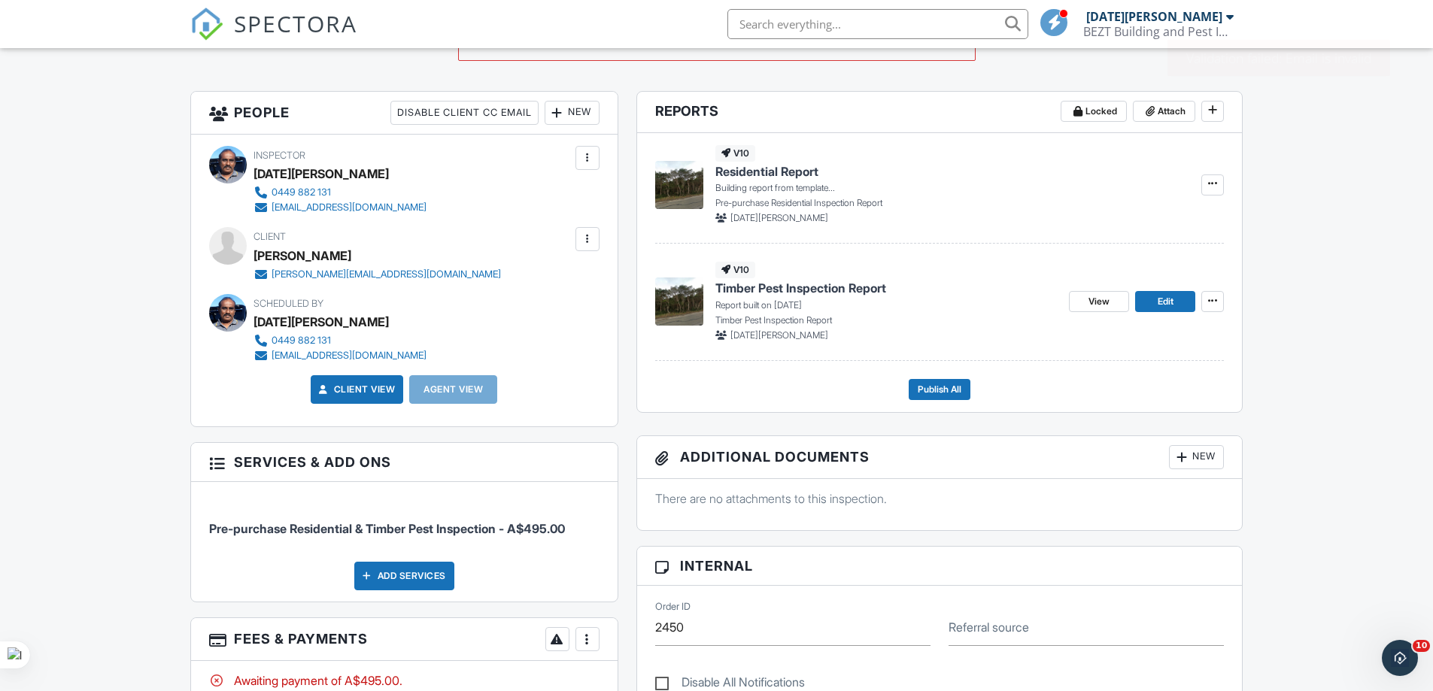
scroll to position [376, 0]
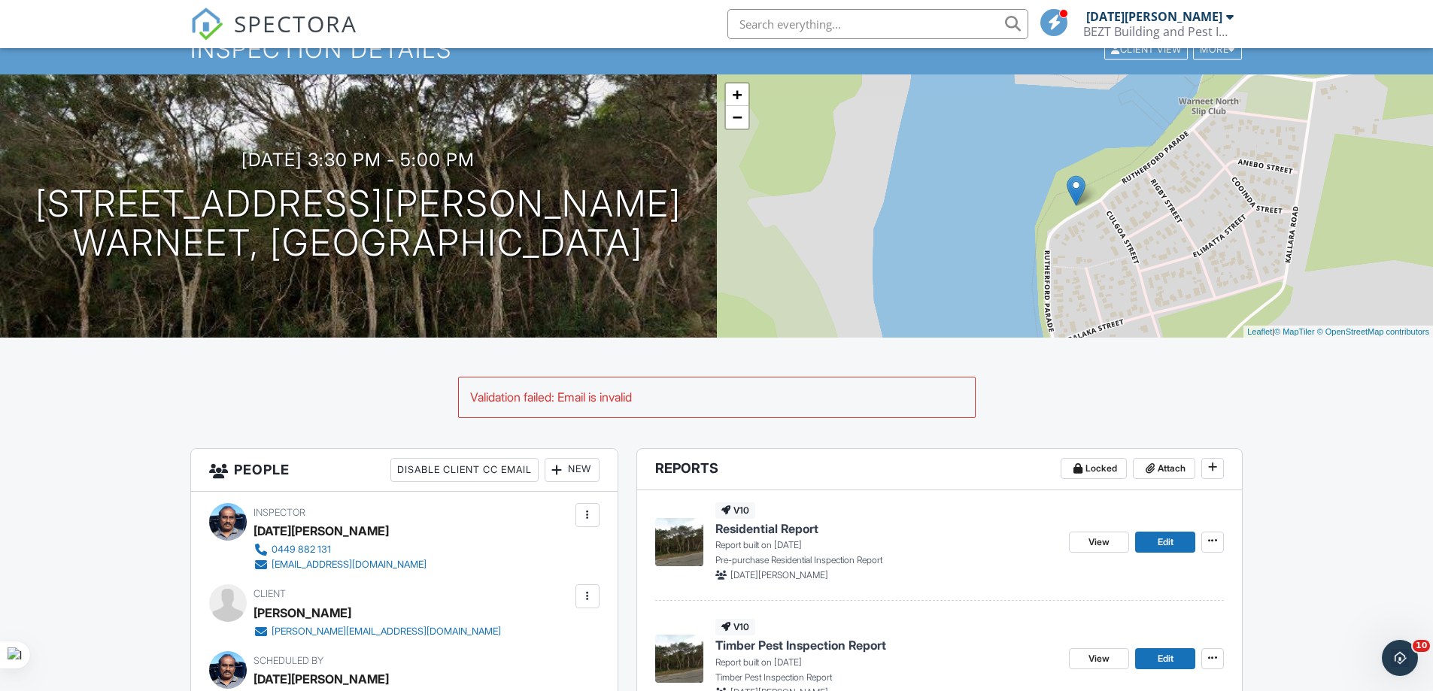
scroll to position [0, 0]
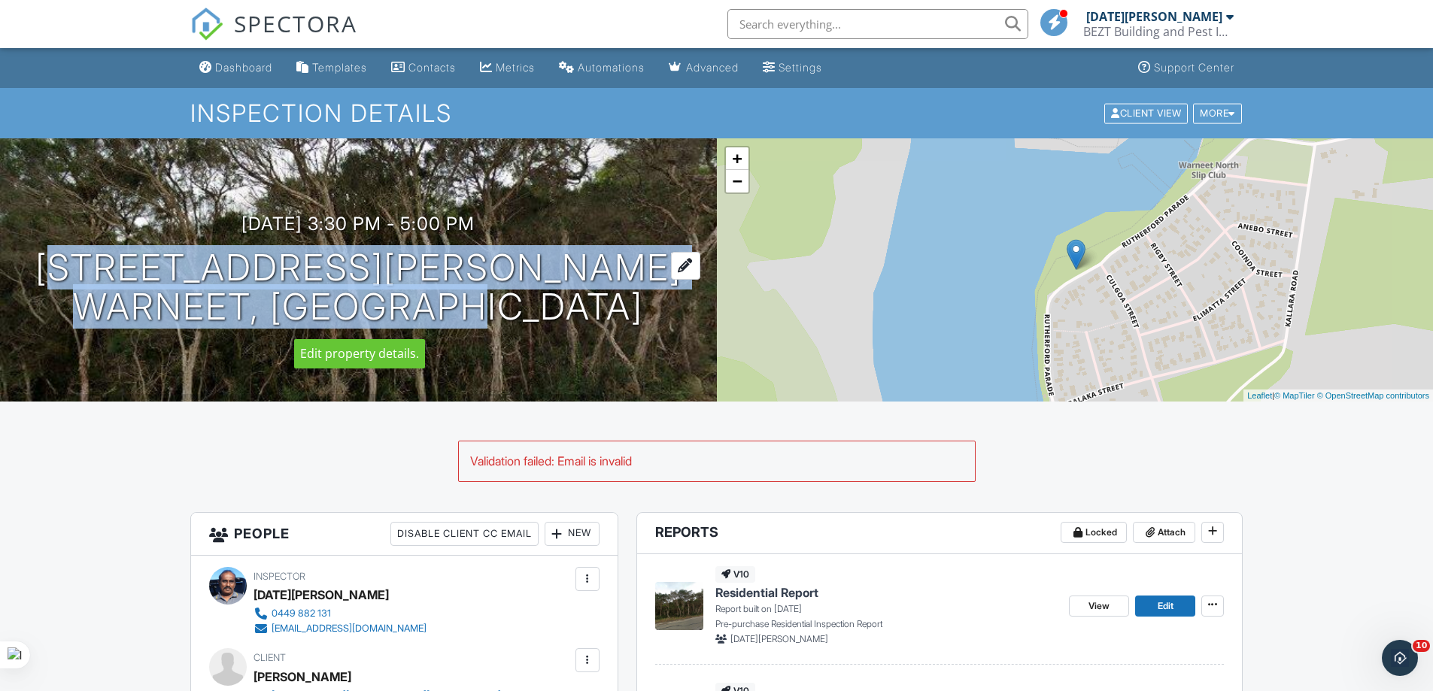
drag, startPoint x: 144, startPoint y: 265, endPoint x: 537, endPoint y: 320, distance: 397.2
click at [537, 320] on div "[DATE] 3:30 pm - 5:00 pm [STREET_ADDRESS][PERSON_NAME] Warneet, VIC 3980" at bounding box center [358, 271] width 717 height 114
